Goal: Task Accomplishment & Management: Manage account settings

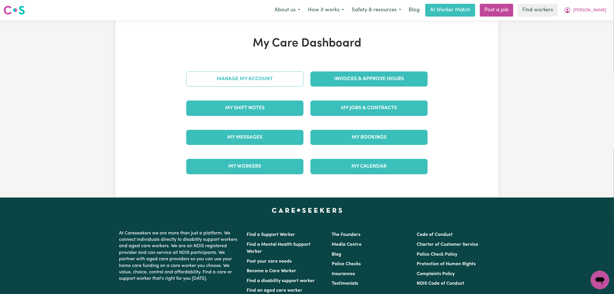
click at [258, 80] on link "Manage My Account" at bounding box center [244, 78] width 117 height 15
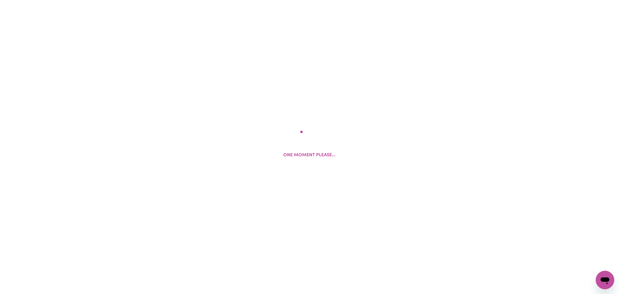
click at [343, 94] on div "One moment please..." at bounding box center [309, 147] width 619 height 294
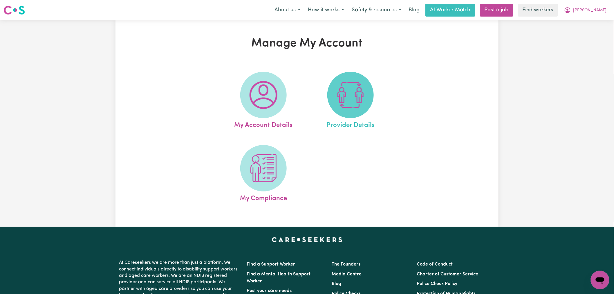
click at [353, 87] on img at bounding box center [351, 95] width 28 height 28
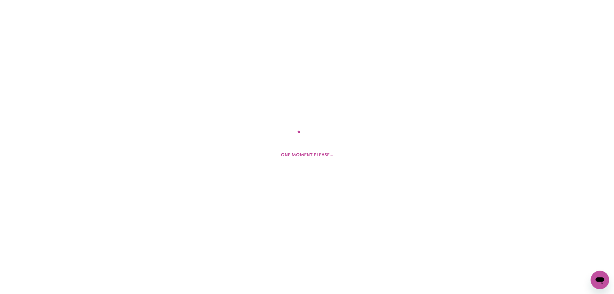
select select "NDIS_FUNDING_SELF_MANAGED"
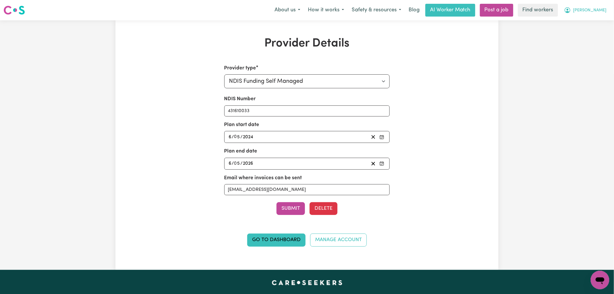
click at [601, 8] on span "[PERSON_NAME]" at bounding box center [590, 10] width 33 height 6
click at [590, 30] on link "Logout" at bounding box center [588, 33] width 46 height 11
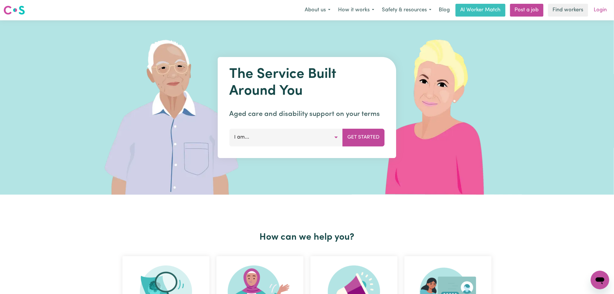
click at [601, 8] on link "Login" at bounding box center [601, 10] width 20 height 13
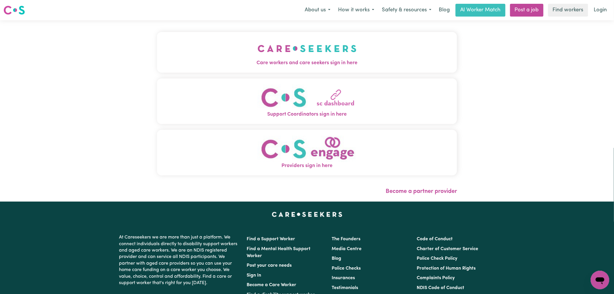
click at [258, 50] on img "Care workers and care seekers sign in here" at bounding box center [307, 48] width 99 height 21
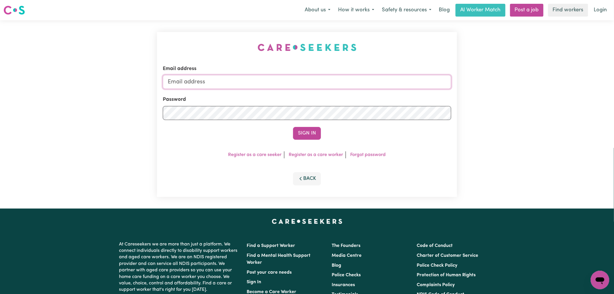
click at [265, 82] on input "Email address" at bounding box center [307, 82] width 289 height 14
drag, startPoint x: 265, startPoint y: 82, endPoint x: 264, endPoint y: 89, distance: 6.8
click at [265, 82] on input "[PERSON_NAME][EMAIL_ADDRESS][DOMAIN_NAME]" at bounding box center [307, 82] width 289 height 14
drag, startPoint x: 311, startPoint y: 82, endPoint x: 189, endPoint y: 78, distance: 121.7
click at [189, 78] on input "[EMAIL_ADDRESS][DOMAIN_NAME]" at bounding box center [307, 82] width 289 height 14
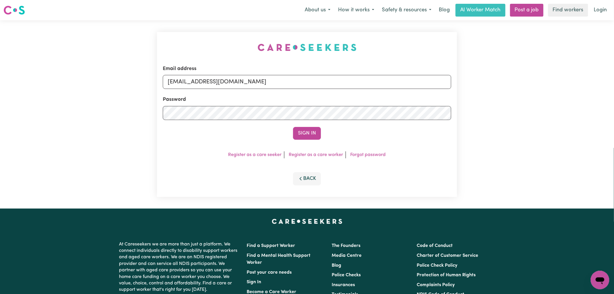
type input "[PERSON_NAME][EMAIL_ADDRESS][DOMAIN_NAME]"
click at [312, 136] on button "Sign In" at bounding box center [307, 133] width 28 height 13
click at [312, 135] on div "Sign In" at bounding box center [307, 133] width 289 height 13
